Goal: Transaction & Acquisition: Purchase product/service

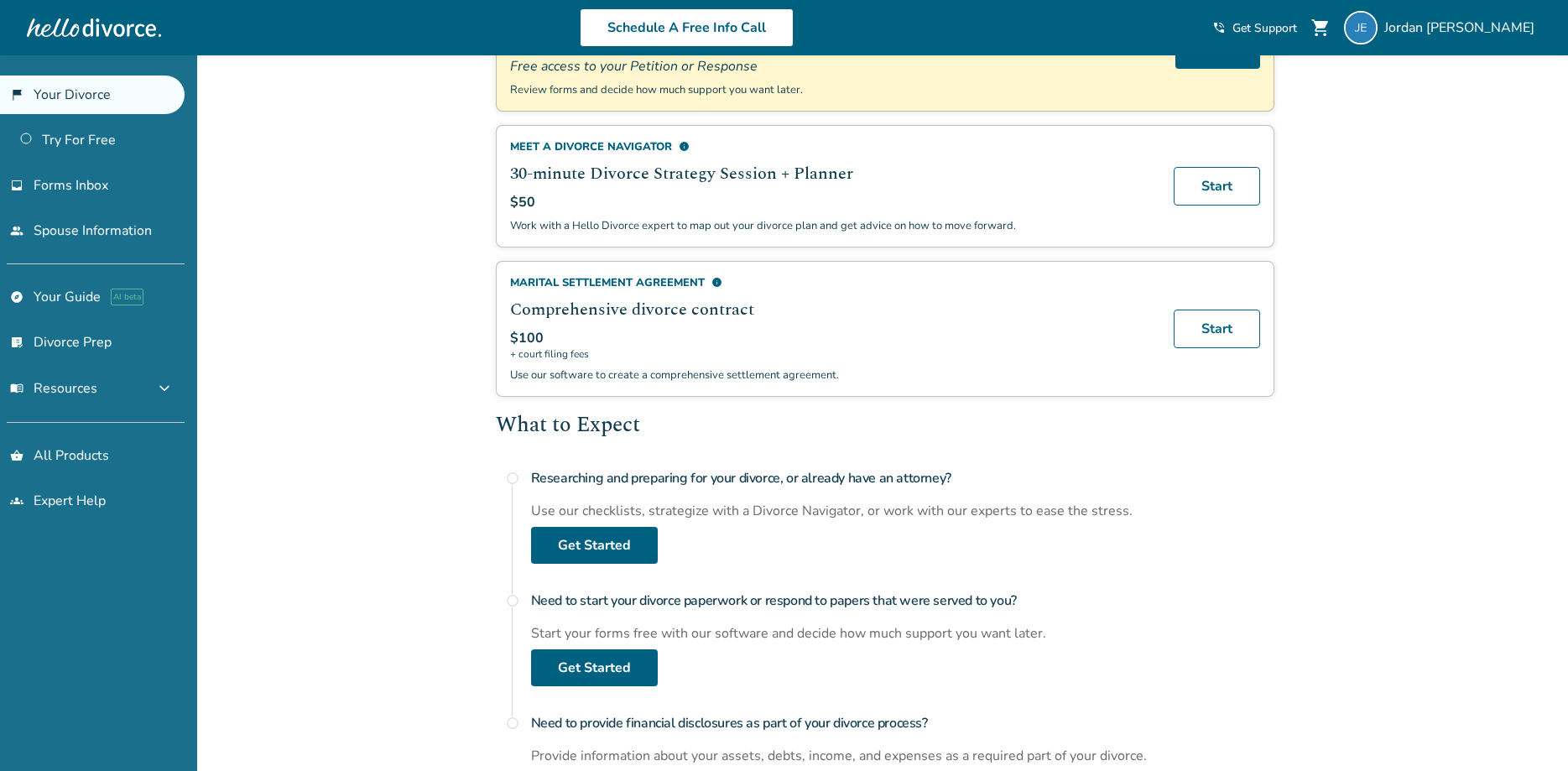
scroll to position [343, 0]
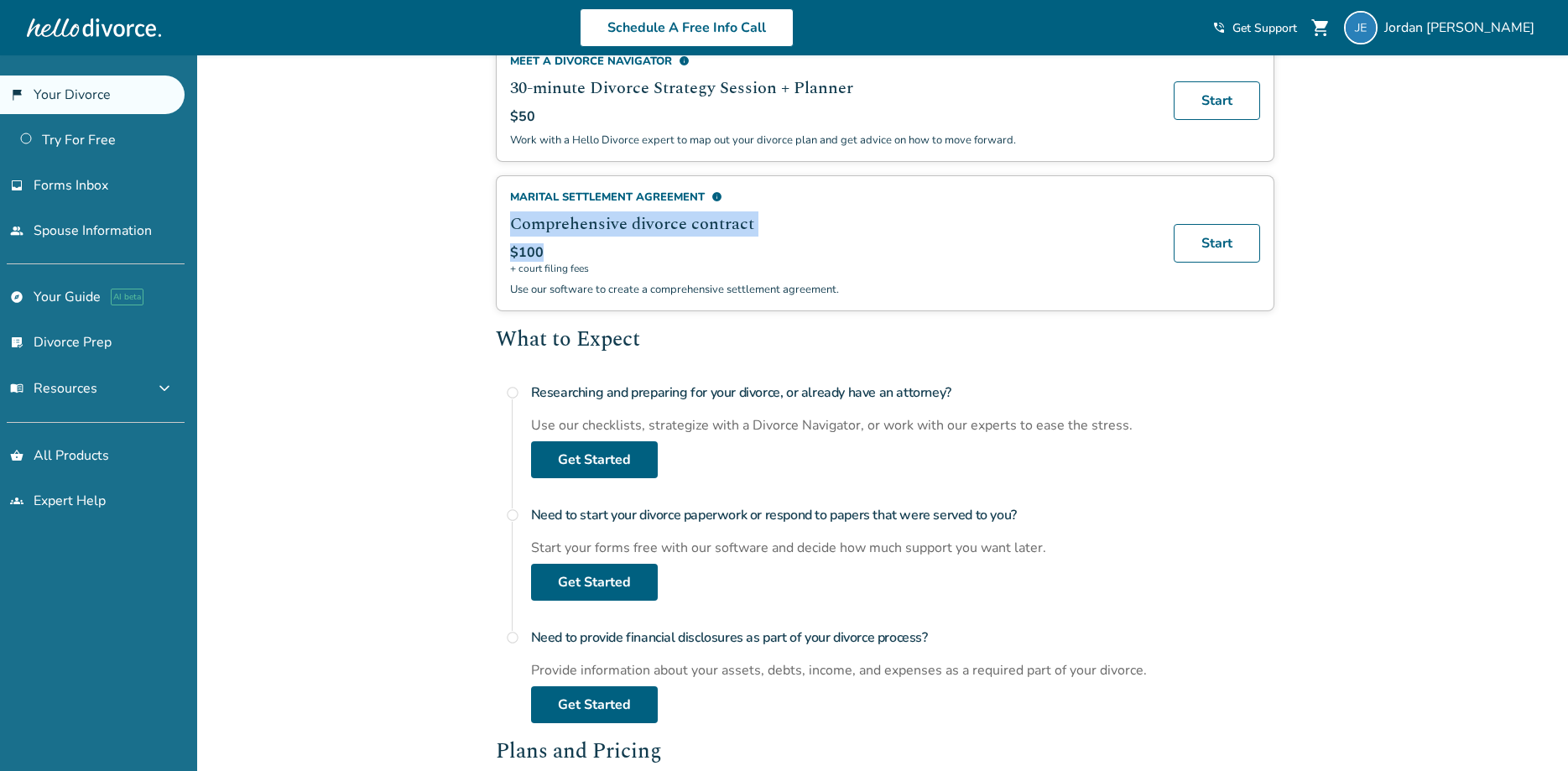
drag, startPoint x: 511, startPoint y: 222, endPoint x: 794, endPoint y: 243, distance: 283.8
click at [794, 243] on div "Marital Settlement Agreement info Comprehensive divorce contract $100 + court f…" at bounding box center [831, 242] width 644 height 107
click at [1039, 322] on div "Ready to get started in [US_STATE] ? Try the platform or purchase a plan. Free …" at bounding box center [885, 526] width 779 height 1379
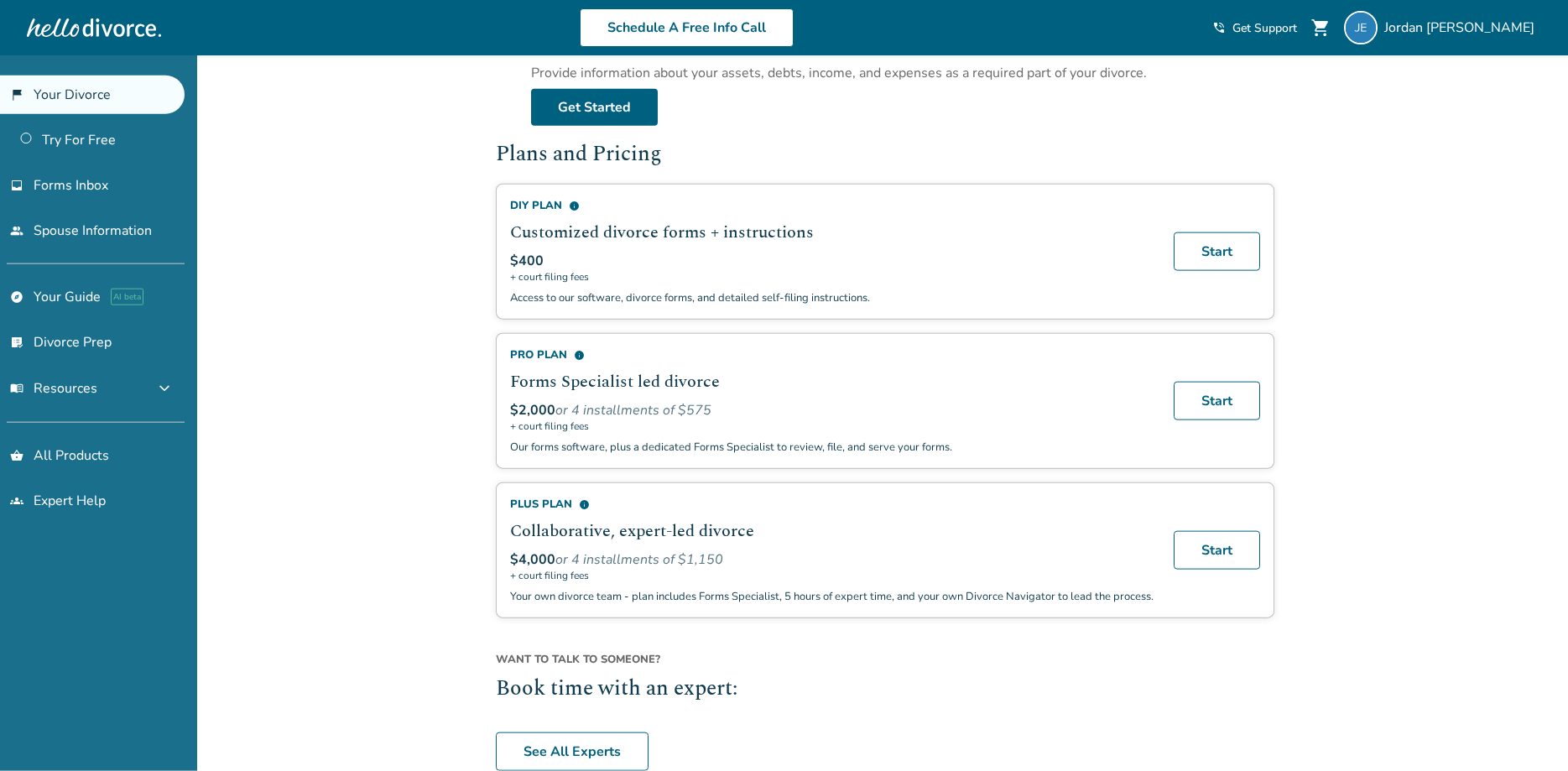
scroll to position [941, 0]
click at [1347, 231] on div "Added to cart Welcome, [PERSON_NAME] This is your divorce portal. You can start…" at bounding box center [784, 14] width 1568 height 1799
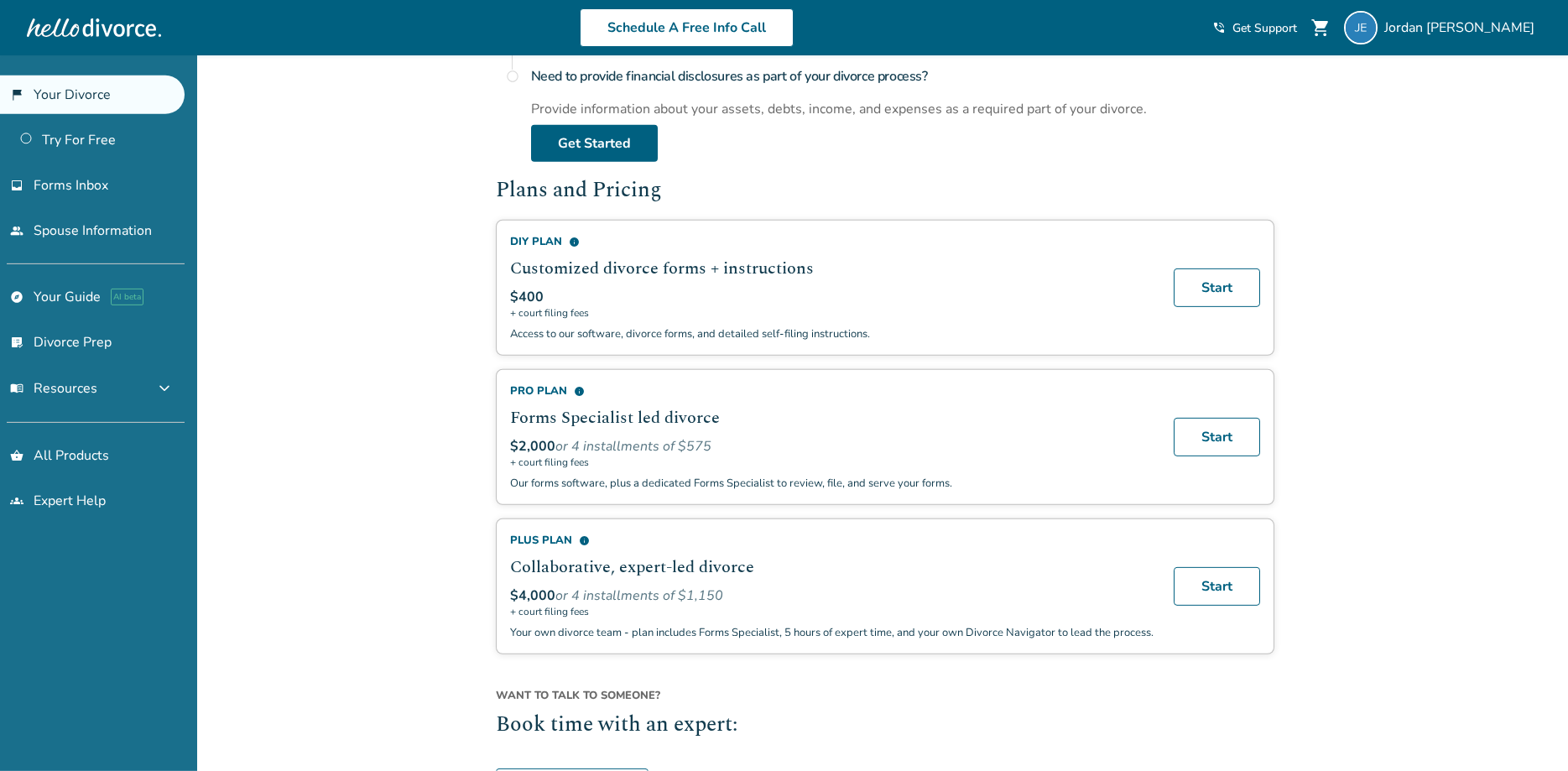
scroll to position [1027, 0]
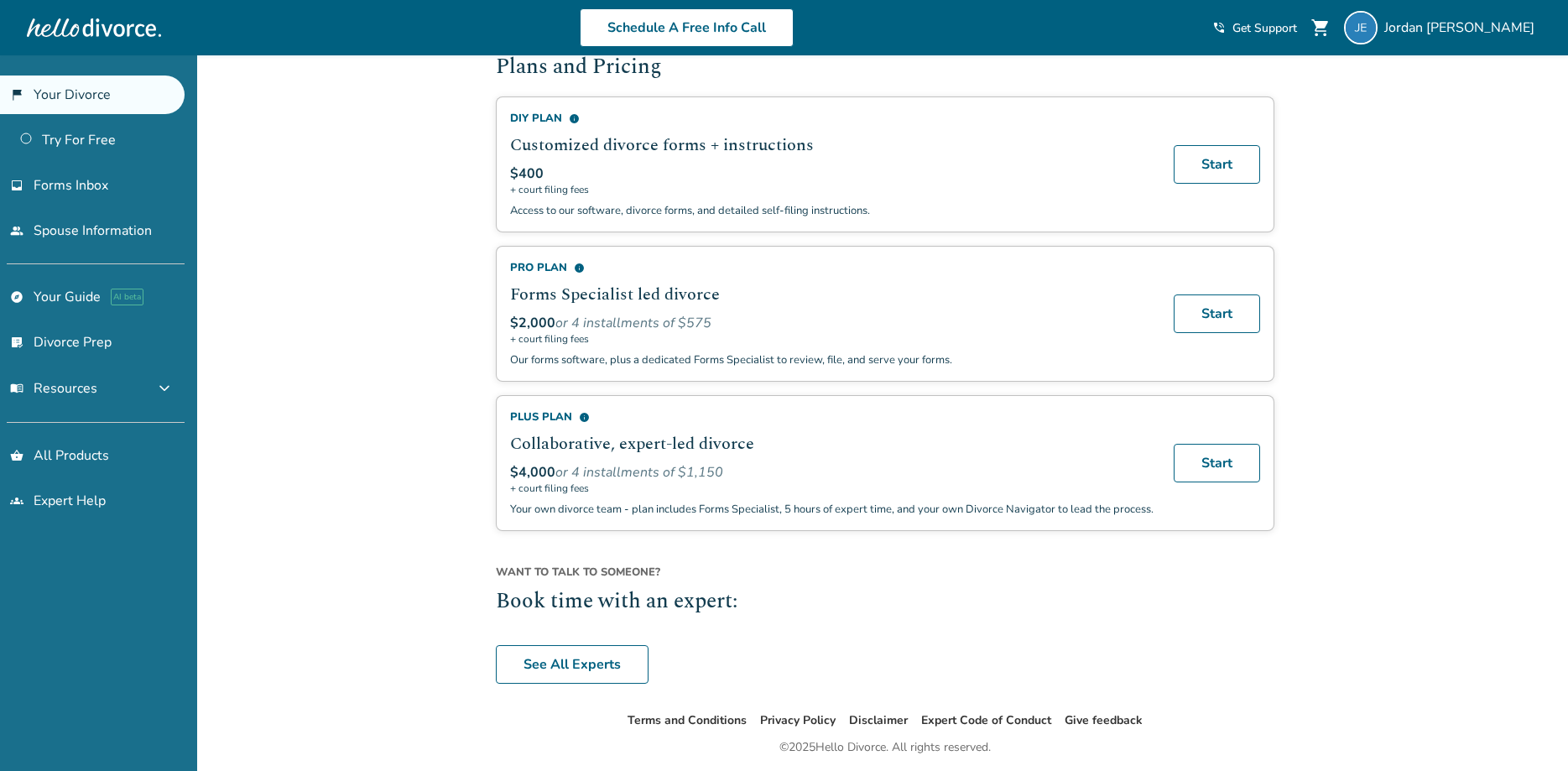
click at [946, 214] on p "Access to our software, divorce forms, and detailed self-filing instructions." at bounding box center [831, 210] width 644 height 15
click at [991, 186] on span "+ court filing fees" at bounding box center [831, 189] width 644 height 14
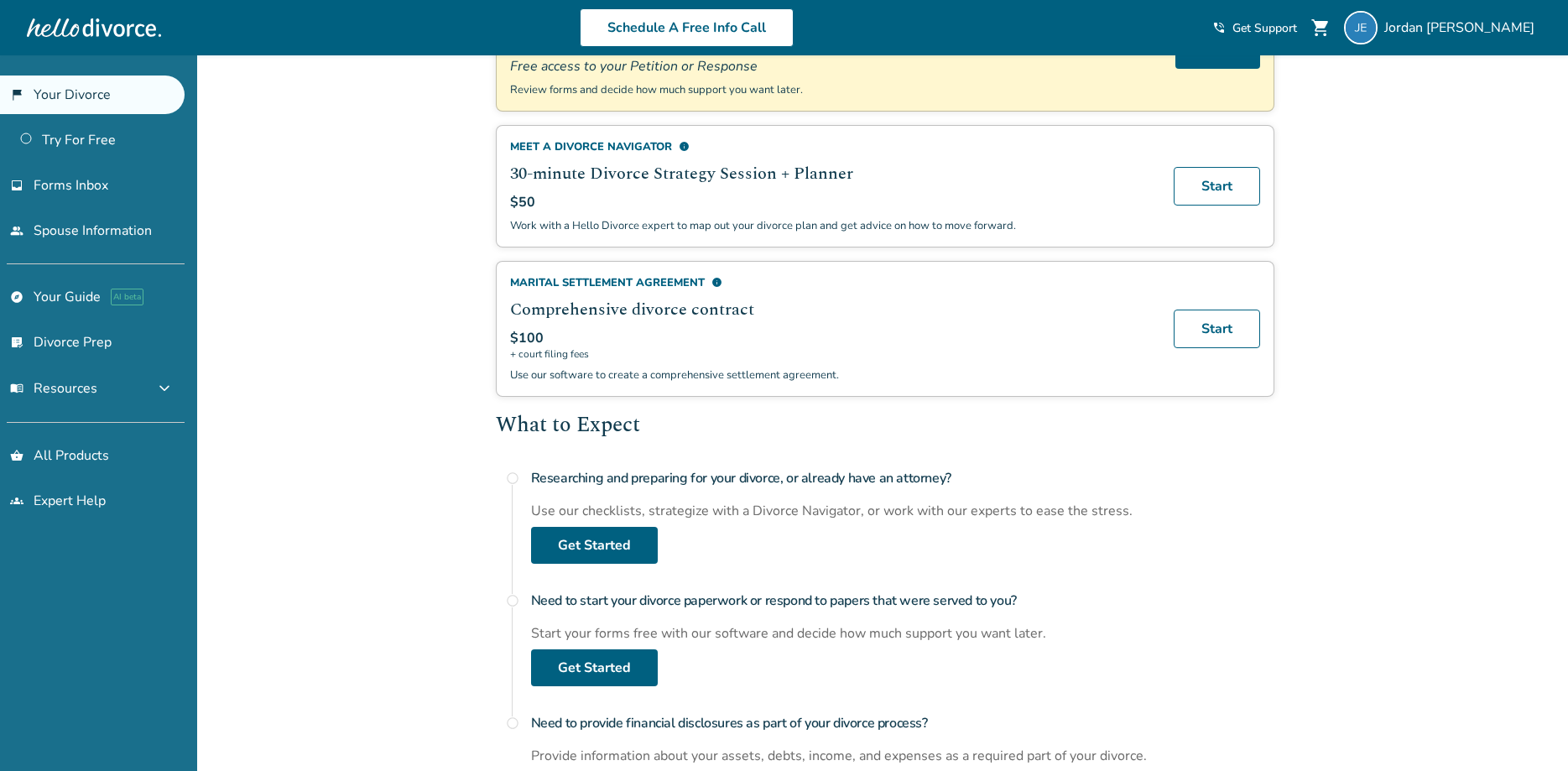
scroll to position [0, 0]
